Goal: Information Seeking & Learning: Learn about a topic

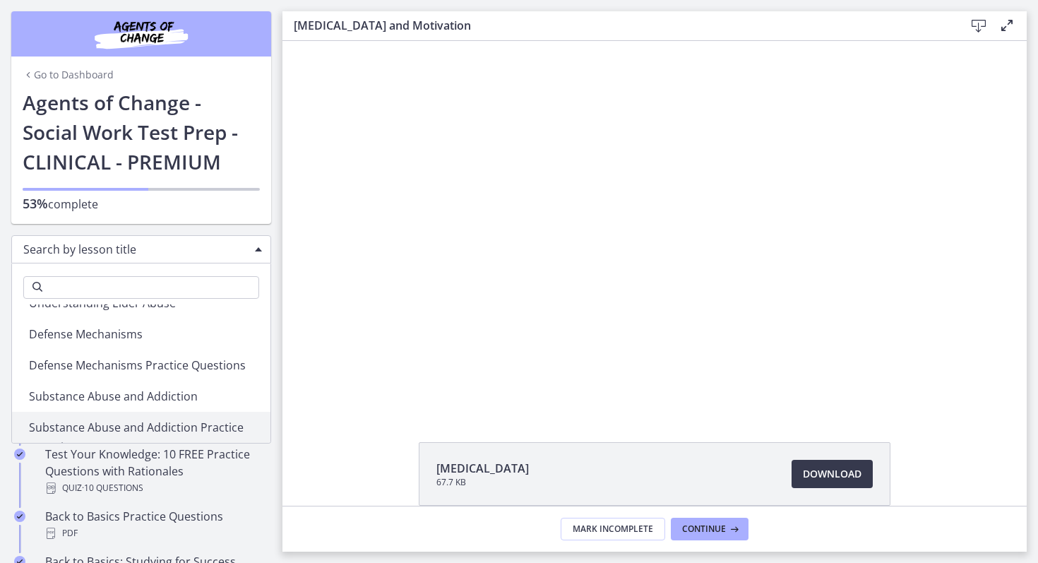
scroll to position [932, 0]
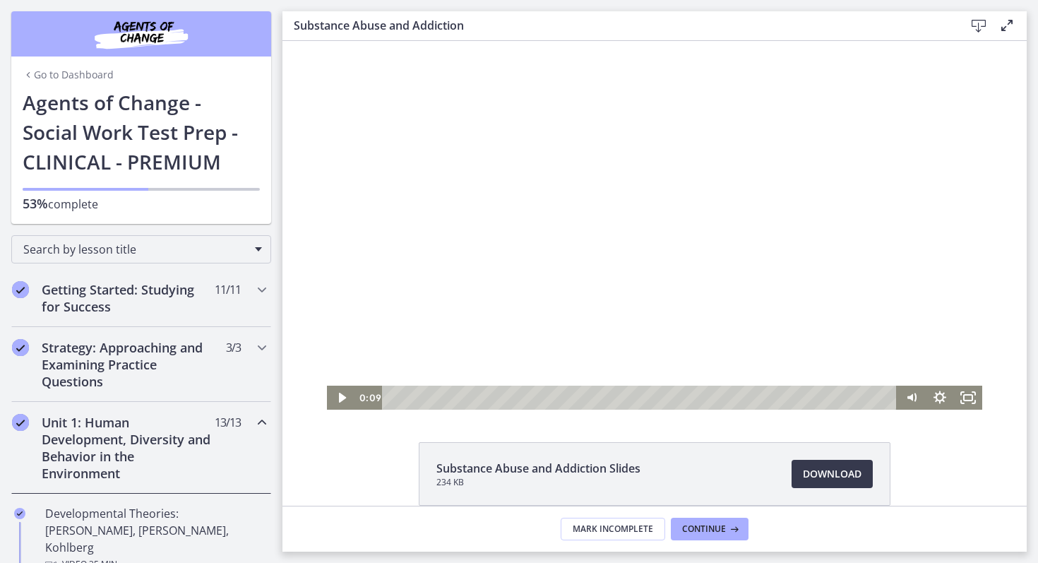
click at [507, 319] on div at bounding box center [654, 225] width 655 height 369
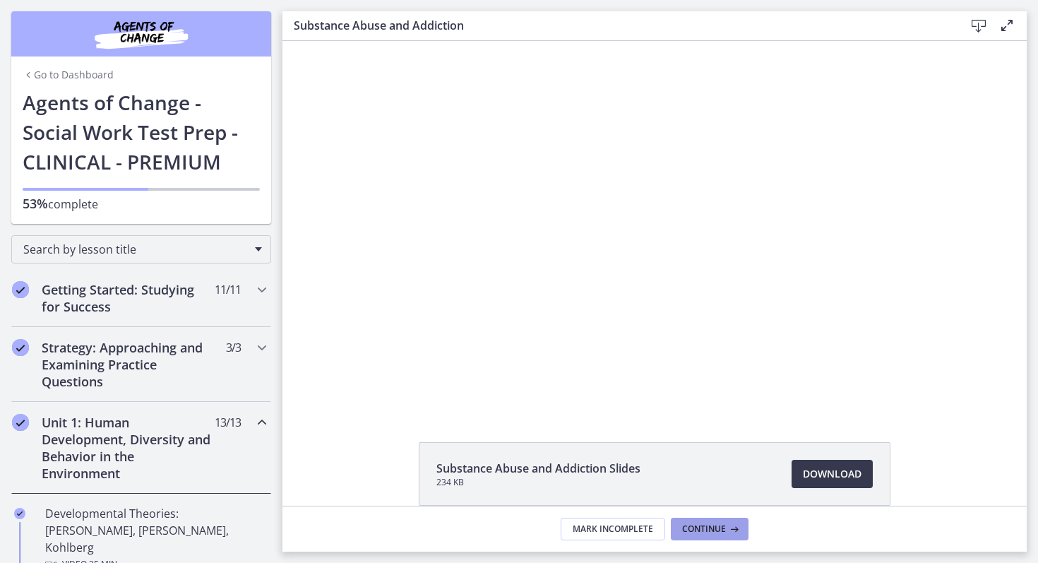
click at [703, 523] on span "Continue" at bounding box center [704, 528] width 44 height 11
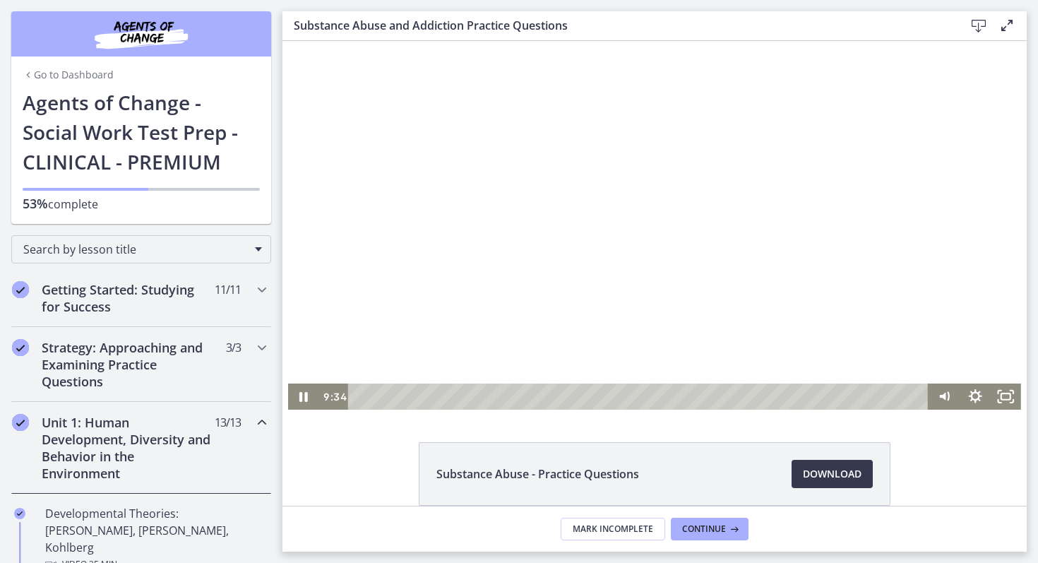
drag, startPoint x: 989, startPoint y: 274, endPoint x: 987, endPoint y: 302, distance: 28.3
click at [987, 303] on div at bounding box center [654, 225] width 733 height 369
click at [936, 290] on div at bounding box center [654, 225] width 733 height 369
click at [755, 353] on div at bounding box center [654, 225] width 733 height 369
click at [752, 348] on div at bounding box center [654, 225] width 733 height 369
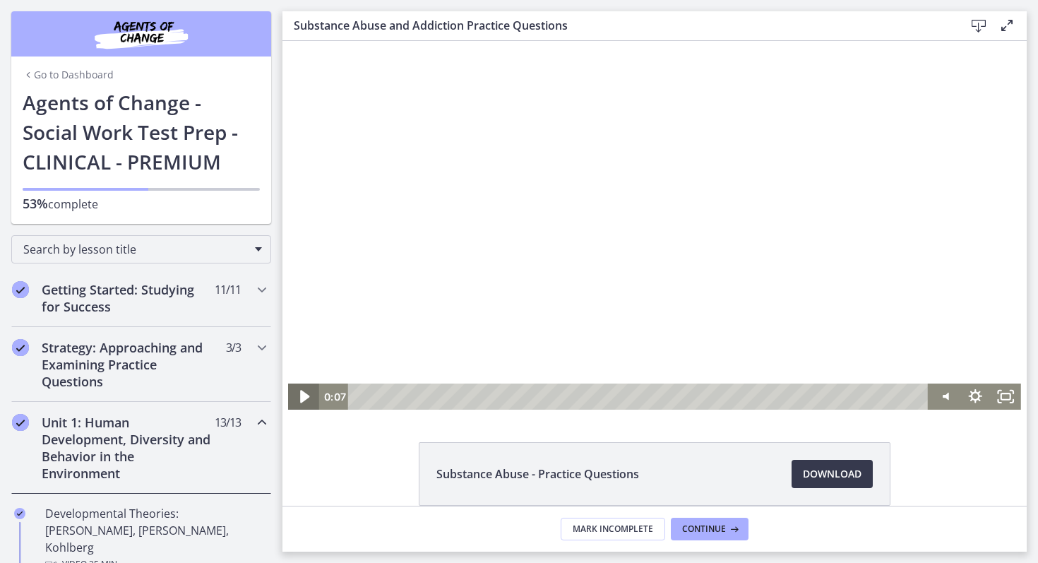
click at [308, 401] on icon "Play Video" at bounding box center [305, 396] width 37 height 31
drag, startPoint x: 989, startPoint y: 122, endPoint x: 978, endPoint y: 226, distance: 104.3
click at [978, 225] on div at bounding box center [654, 225] width 733 height 369
drag, startPoint x: 371, startPoint y: 394, endPoint x: 815, endPoint y: 321, distance: 449.4
click at [823, 321] on div "Click for sound @keyframes VOLUME_SMALL_WAVE_FLASH { 0% { opacity: 0; } 33% { o…" at bounding box center [654, 225] width 733 height 369
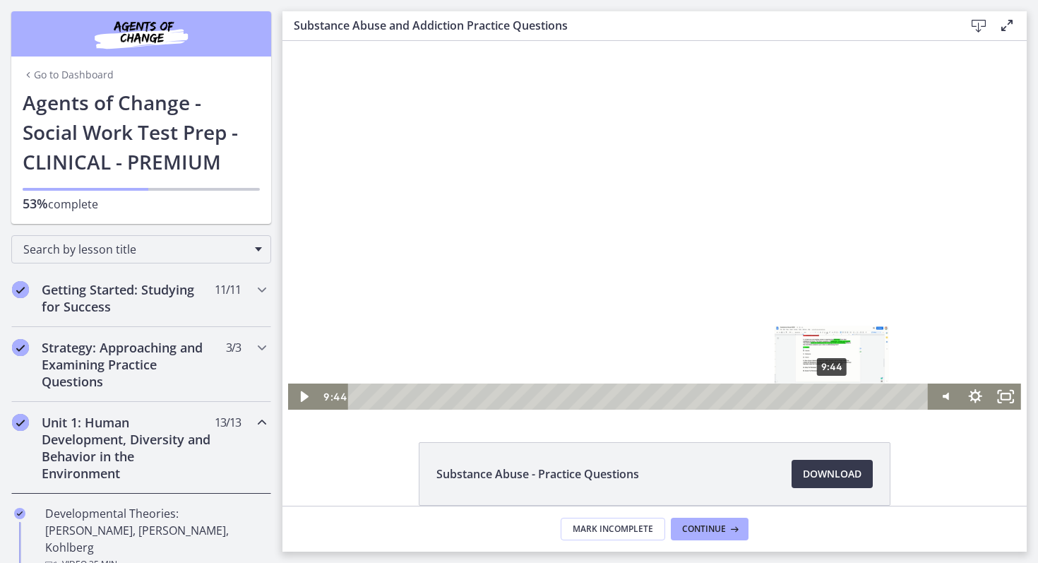
click at [832, 397] on div "9:44" at bounding box center [640, 396] width 562 height 26
click at [623, 230] on div at bounding box center [654, 225] width 733 height 369
click at [989, 282] on div at bounding box center [654, 225] width 733 height 369
drag, startPoint x: 361, startPoint y: 396, endPoint x: 872, endPoint y: 366, distance: 512.1
click at [876, 366] on div "Click for sound @keyframes VOLUME_SMALL_WAVE_FLASH { 0% { opacity: 0; } 33% { o…" at bounding box center [654, 225] width 733 height 369
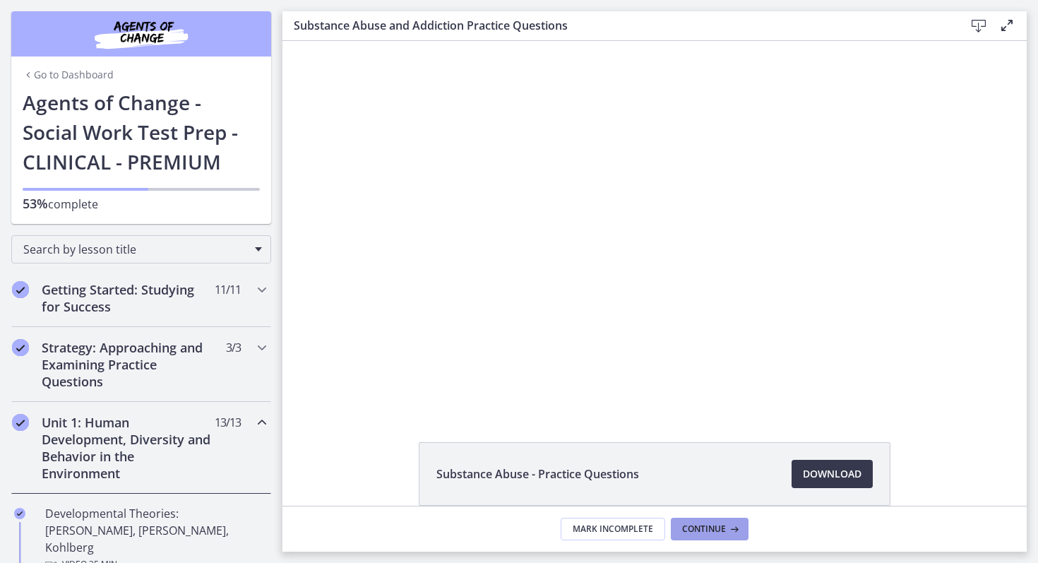
click at [702, 536] on button "Continue" at bounding box center [710, 529] width 78 height 23
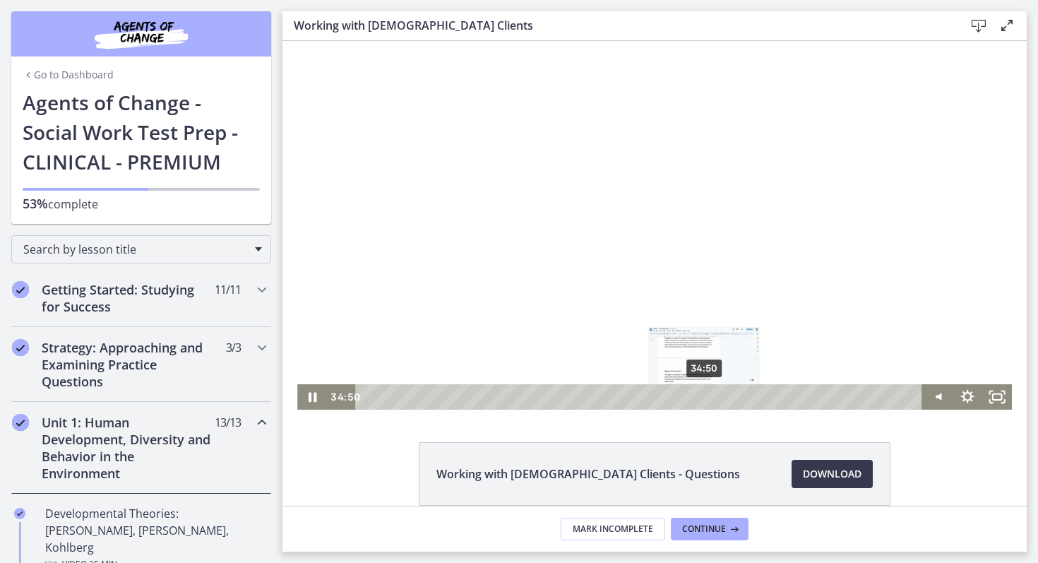
click at [723, 396] on div "34:50" at bounding box center [640, 396] width 549 height 25
drag, startPoint x: 724, startPoint y: 396, endPoint x: 921, endPoint y: 461, distance: 207.4
click at [921, 410] on html "Click for sound @keyframes VOLUME_SMALL_WAVE_FLASH { 0% { opacity: 0; } 33% { o…" at bounding box center [654, 225] width 744 height 369
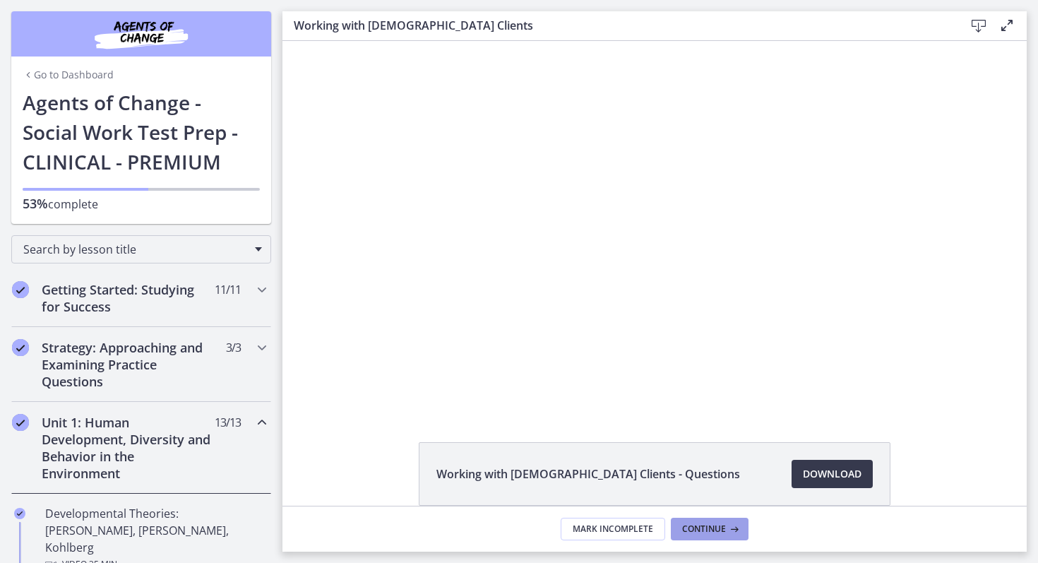
click at [717, 528] on span "Continue" at bounding box center [704, 528] width 44 height 11
click at [823, 483] on link "Download Opens in a new window" at bounding box center [832, 474] width 81 height 28
